Goal: Task Accomplishment & Management: Manage account settings

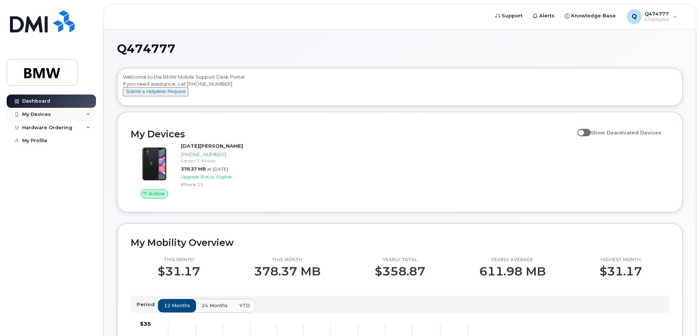
click at [89, 114] on icon at bounding box center [88, 115] width 4 height 4
click at [599, 136] on span "Show Deactivated Devices" at bounding box center [626, 133] width 71 height 6
click at [584, 132] on input "Show Deactivated Devices" at bounding box center [581, 129] width 6 height 6
checkbox input "true"
click at [75, 174] on div "Hardware Ordering" at bounding box center [51, 169] width 89 height 13
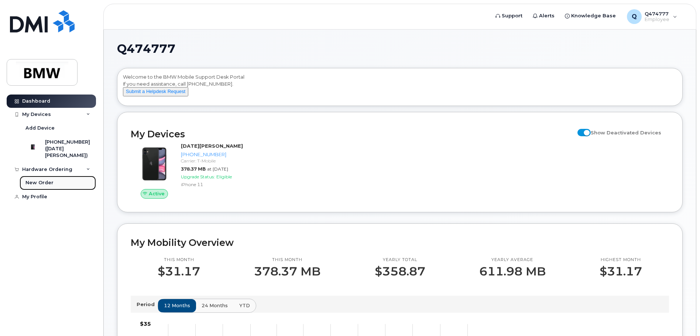
click at [62, 187] on link "New Order" at bounding box center [58, 183] width 76 height 14
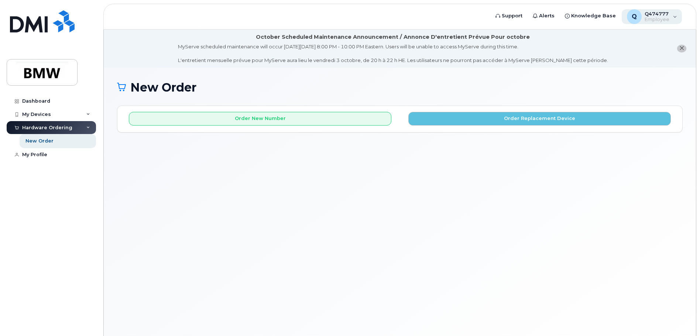
click at [675, 15] on div "Q Q474777 Employee" at bounding box center [652, 16] width 61 height 15
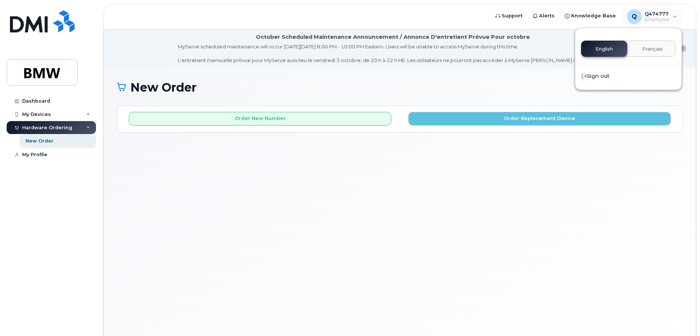
click at [345, 195] on div "New Order × Share This Order If you want to allow others to create or edit orde…" at bounding box center [400, 211] width 593 height 287
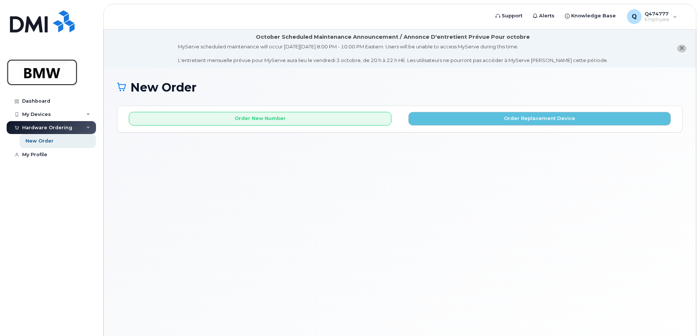
click at [47, 75] on img at bounding box center [42, 72] width 57 height 21
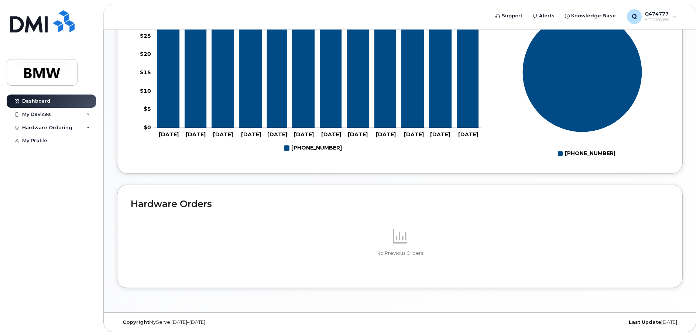
scroll to position [332, 0]
click at [42, 139] on div "My Profile" at bounding box center [34, 141] width 25 height 6
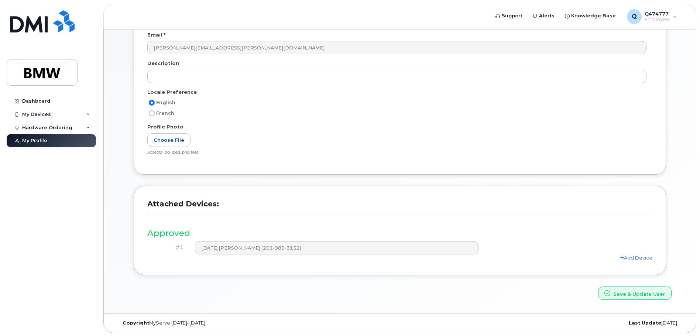
scroll to position [140, 0]
click at [640, 257] on link "Add Device" at bounding box center [636, 257] width 33 height 6
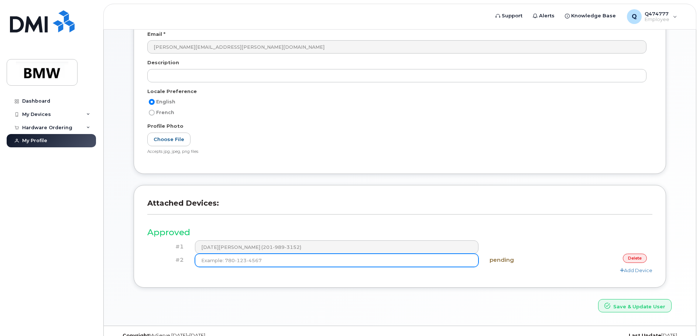
click at [315, 261] on input at bounding box center [337, 260] width 284 height 13
type input "[PHONE_NUMBER]"
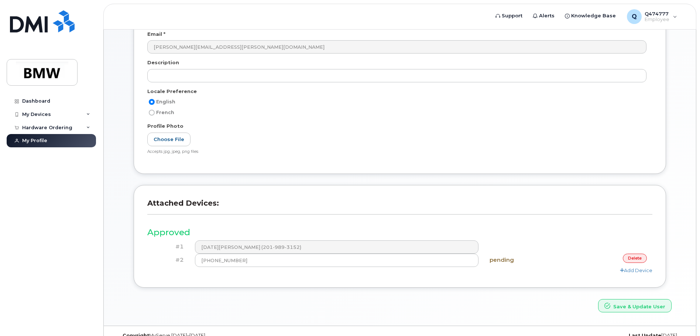
click at [564, 266] on div "pending" at bounding box center [526, 260] width 84 height 13
